Goal: Check status: Check status

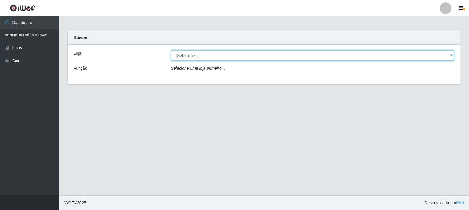
click at [247, 53] on select "[Selecione...] Rede Compras Supermercados - LOJA 3" at bounding box center [312, 55] width 283 height 10
select select "162"
click at [171, 50] on select "[Selecione...] Rede Compras Supermercados - LOJA 3" at bounding box center [312, 55] width 283 height 10
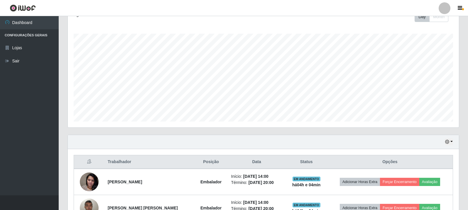
scroll to position [153, 0]
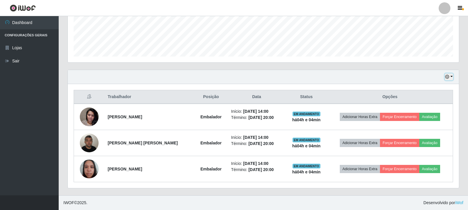
click at [451, 76] on button "button" at bounding box center [448, 77] width 8 height 7
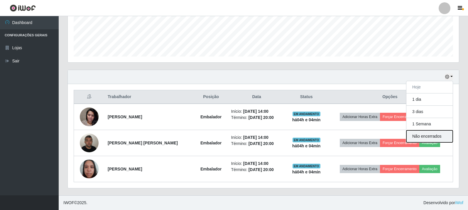
click at [431, 137] on button "Não encerrados" at bounding box center [429, 136] width 46 height 12
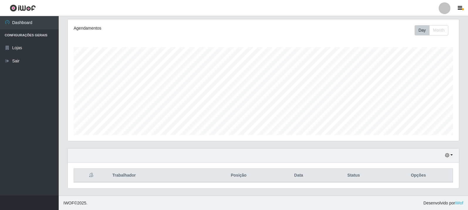
scroll to position [75, 0]
click at [448, 155] on icon "button" at bounding box center [447, 155] width 4 height 4
click at [464, 65] on div "Carregando... Buscar Recarregando em 5 segundos... [PERSON_NAME] [Selecione...]…" at bounding box center [263, 76] width 409 height 240
click at [445, 155] on icon "button" at bounding box center [447, 155] width 4 height 4
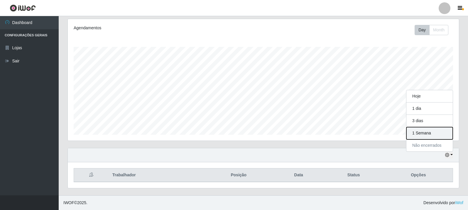
click at [428, 132] on button "1 Semana" at bounding box center [429, 133] width 46 height 12
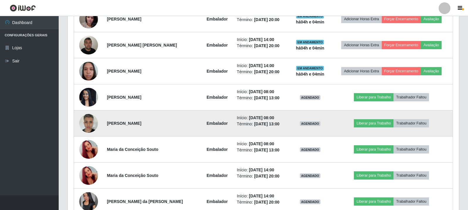
scroll to position [280, 0]
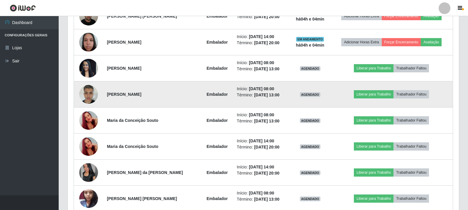
click at [86, 96] on img at bounding box center [88, 94] width 19 height 25
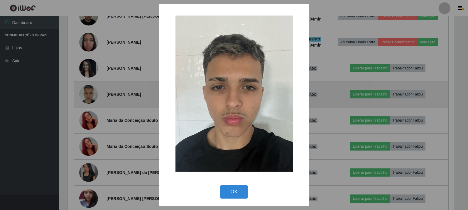
scroll to position [122, 388]
click at [86, 96] on div "× OK Cancel" at bounding box center [234, 105] width 469 height 210
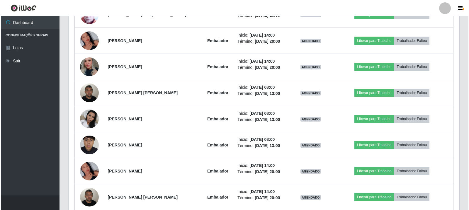
scroll to position [714, 0]
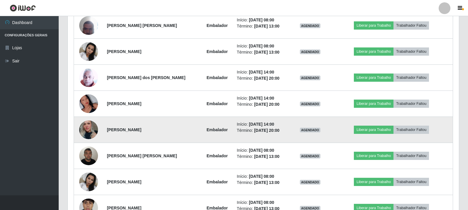
click at [83, 131] on img at bounding box center [88, 130] width 19 height 28
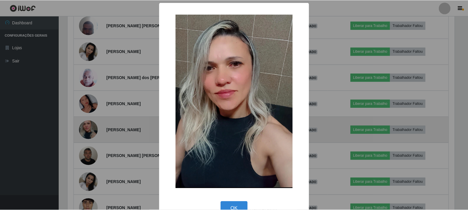
scroll to position [122, 388]
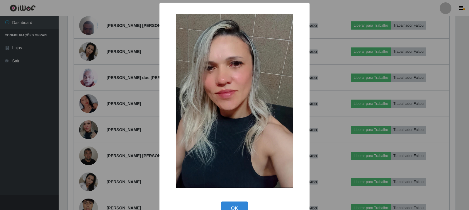
drag, startPoint x: 80, startPoint y: 101, endPoint x: 83, endPoint y: 102, distance: 3.1
click at [81, 101] on div "× OK Cancel" at bounding box center [234, 105] width 469 height 210
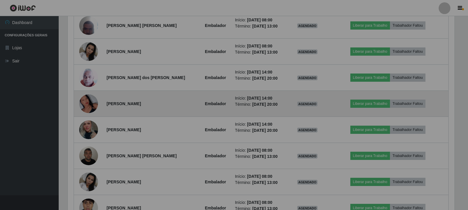
scroll to position [122, 391]
click at [84, 102] on img at bounding box center [88, 103] width 19 height 33
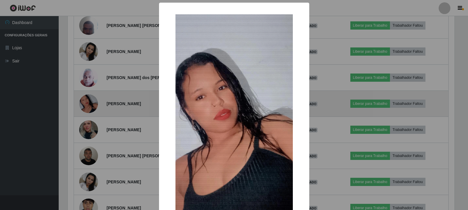
scroll to position [122, 388]
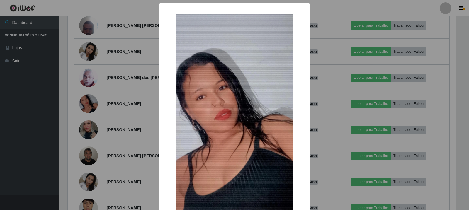
click at [89, 71] on div "× OK Cancel" at bounding box center [234, 105] width 469 height 210
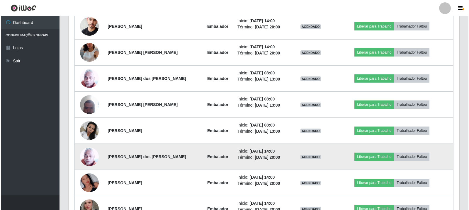
scroll to position [626, 0]
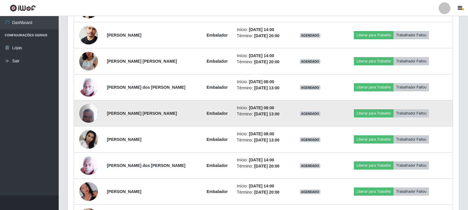
click at [92, 108] on img at bounding box center [88, 113] width 19 height 25
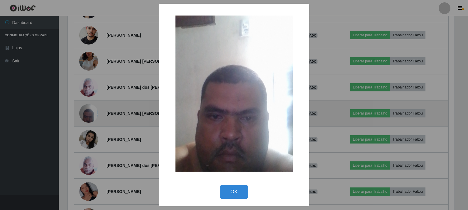
scroll to position [122, 388]
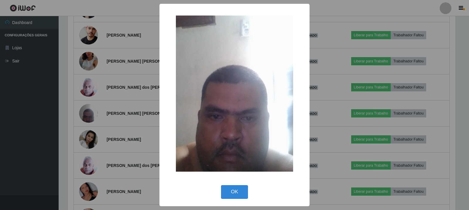
click at [68, 116] on div "× OK Cancel" at bounding box center [234, 105] width 469 height 210
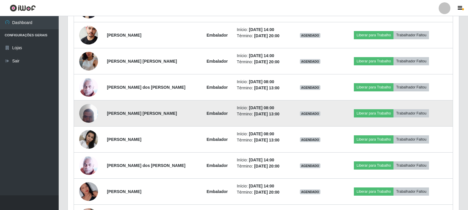
scroll to position [122, 391]
click at [92, 118] on img at bounding box center [88, 113] width 19 height 25
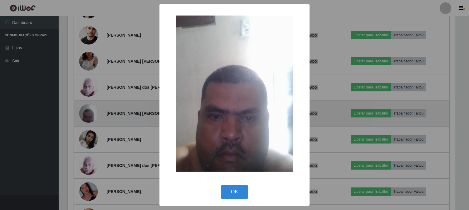
click at [92, 118] on div "× OK Cancel" at bounding box center [234, 105] width 469 height 210
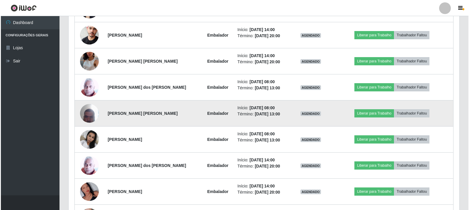
scroll to position [122, 391]
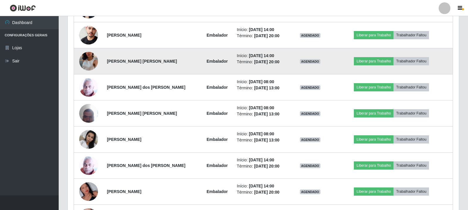
click at [92, 61] on img at bounding box center [88, 61] width 19 height 33
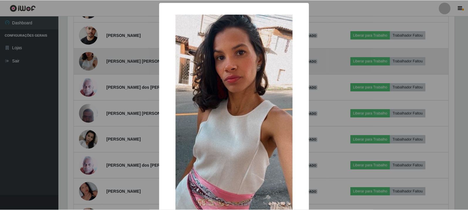
scroll to position [122, 388]
click at [92, 61] on div "× OK Cancel" at bounding box center [234, 105] width 469 height 210
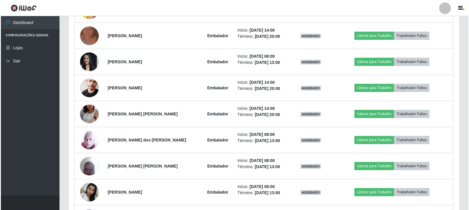
scroll to position [0, 0]
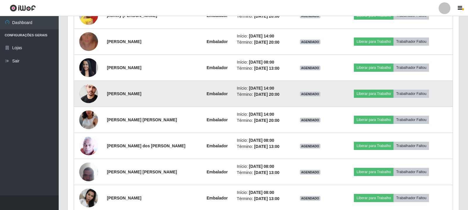
click at [82, 86] on td at bounding box center [89, 94] width 30 height 26
click at [86, 91] on img at bounding box center [88, 93] width 19 height 28
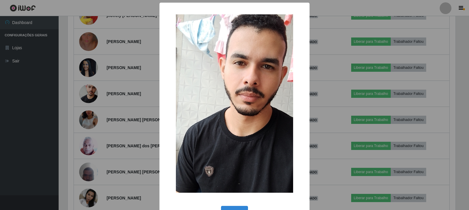
click at [79, 96] on div "× OK Cancel" at bounding box center [234, 105] width 469 height 210
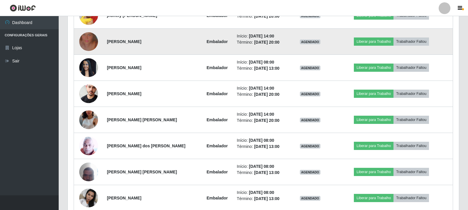
click at [86, 44] on img at bounding box center [88, 41] width 19 height 33
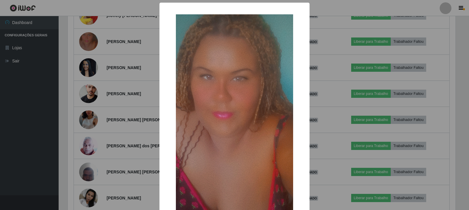
click at [128, 129] on div "× OK Cancel" at bounding box center [234, 105] width 469 height 210
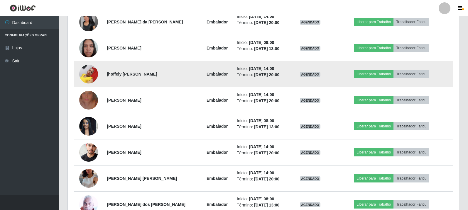
click at [95, 73] on img at bounding box center [88, 74] width 19 height 25
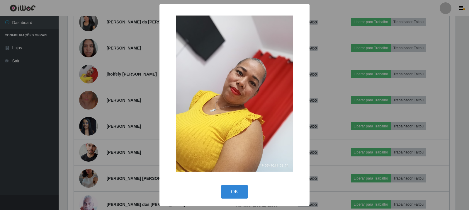
click at [94, 114] on div "× OK Cancel" at bounding box center [234, 105] width 469 height 210
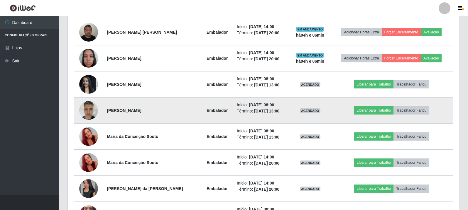
click at [92, 108] on img at bounding box center [88, 110] width 19 height 25
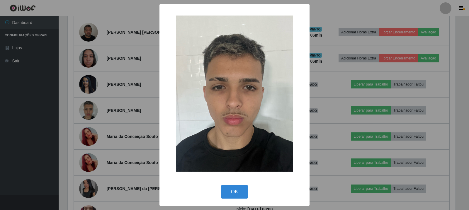
click at [113, 116] on div "× OK Cancel" at bounding box center [234, 105] width 469 height 210
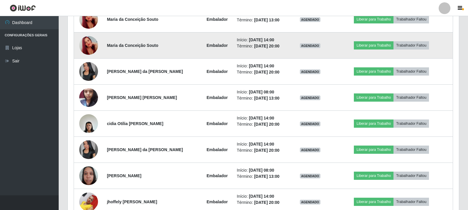
click at [90, 46] on img at bounding box center [88, 45] width 19 height 33
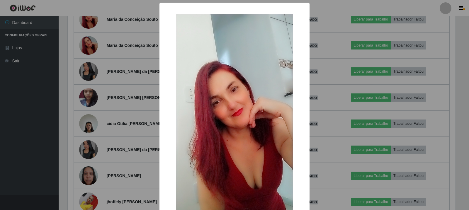
click at [128, 107] on div "× OK Cancel" at bounding box center [234, 105] width 469 height 210
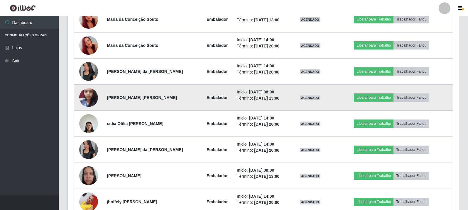
click at [86, 91] on img at bounding box center [88, 97] width 19 height 25
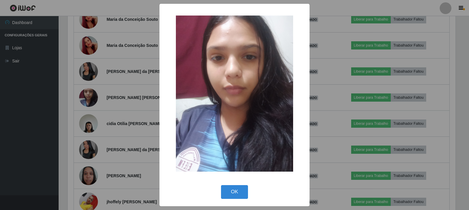
click at [171, 138] on div "×" at bounding box center [234, 94] width 138 height 168
click at [91, 115] on div "× OK Cancel" at bounding box center [234, 105] width 469 height 210
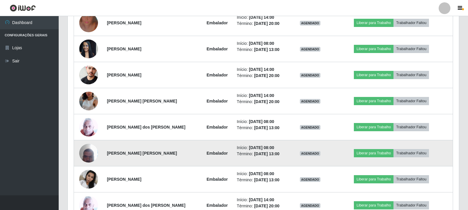
click at [90, 155] on img at bounding box center [88, 153] width 19 height 25
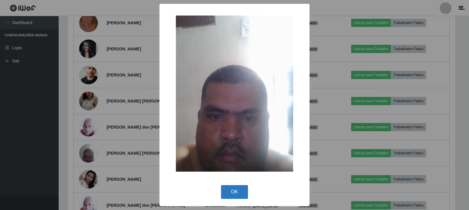
click at [237, 189] on button "OK" at bounding box center [234, 192] width 27 height 14
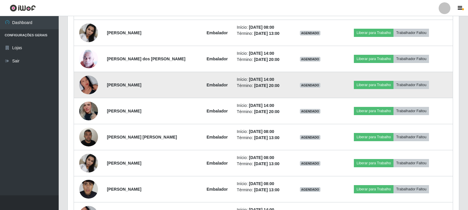
click at [91, 89] on img at bounding box center [88, 84] width 19 height 33
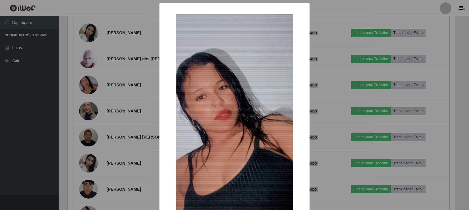
click at [107, 98] on div "× OK Cancel" at bounding box center [234, 105] width 469 height 210
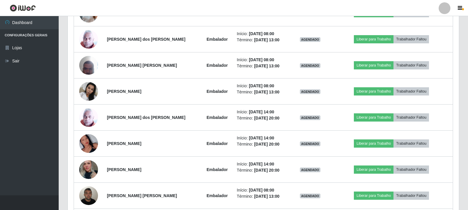
click at [58, 104] on ul "Dashboard Configurações Gerais Lojas Sair" at bounding box center [29, 105] width 59 height 179
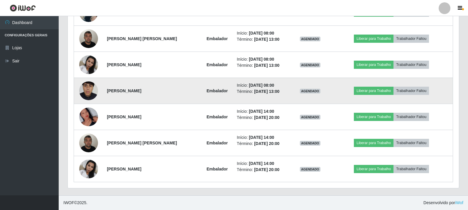
click at [88, 85] on img at bounding box center [88, 91] width 19 height 42
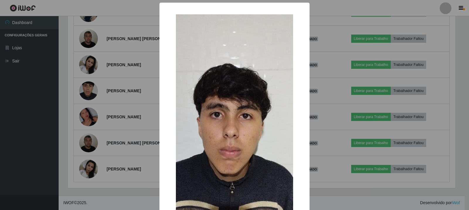
click at [128, 96] on div "× OK Cancel" at bounding box center [234, 105] width 469 height 210
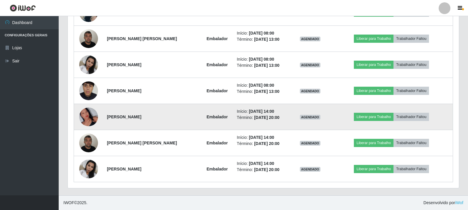
click at [93, 119] on img at bounding box center [88, 116] width 19 height 33
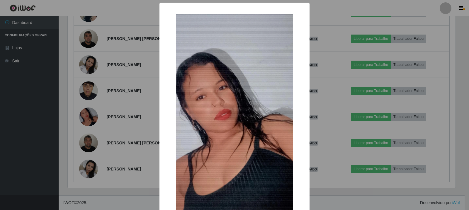
click at [82, 152] on div "× OK Cancel" at bounding box center [234, 105] width 469 height 210
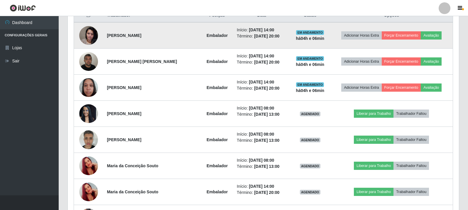
click at [84, 35] on img at bounding box center [88, 35] width 19 height 25
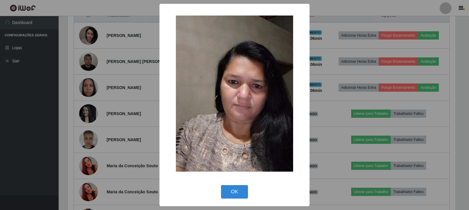
click at [92, 47] on div "× OK Cancel" at bounding box center [234, 105] width 469 height 210
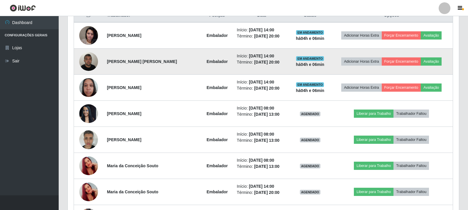
click at [92, 55] on img at bounding box center [88, 61] width 19 height 25
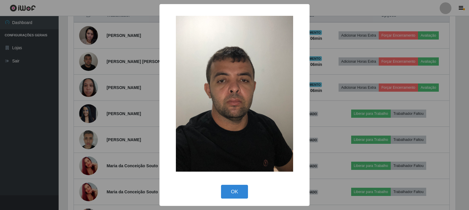
click at [89, 80] on div "× OK Cancel" at bounding box center [234, 105] width 469 height 210
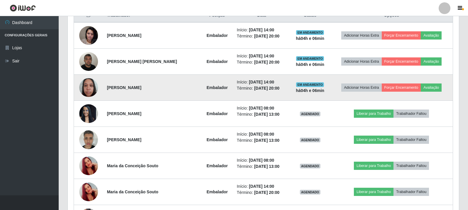
click at [89, 87] on img at bounding box center [88, 87] width 19 height 25
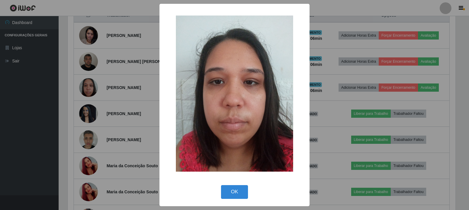
click at [93, 87] on div "× OK Cancel" at bounding box center [234, 105] width 469 height 210
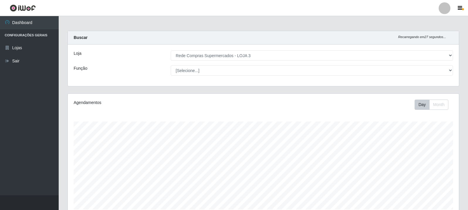
scroll to position [176, 0]
